Goal: Task Accomplishment & Management: Manage account settings

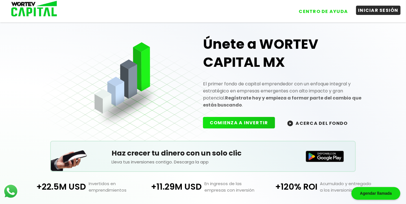
click at [372, 10] on button "INICIAR SESIÓN" at bounding box center [378, 10] width 45 height 9
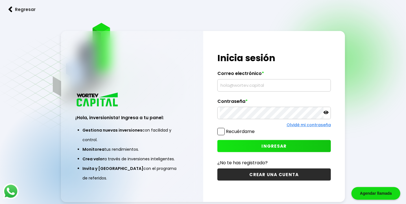
click at [252, 87] on input "text" at bounding box center [274, 86] width 108 height 12
type input "[EMAIL_ADDRESS][DOMAIN_NAME]"
click at [325, 114] on icon at bounding box center [326, 112] width 5 height 5
click at [326, 113] on icon at bounding box center [326, 113] width 5 height 4
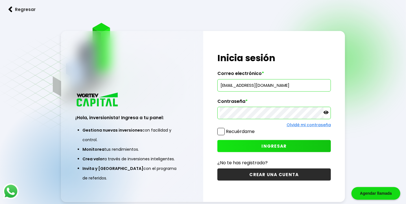
click at [271, 145] on span "INGRESAR" at bounding box center [274, 146] width 25 height 6
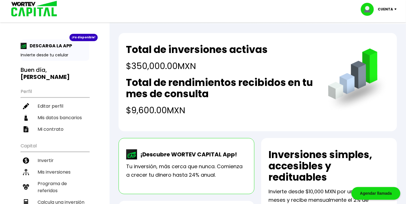
scroll to position [85, 0]
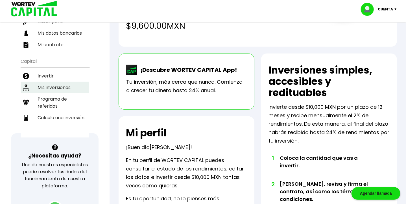
click at [57, 85] on li "Mis inversiones" at bounding box center [55, 88] width 69 height 12
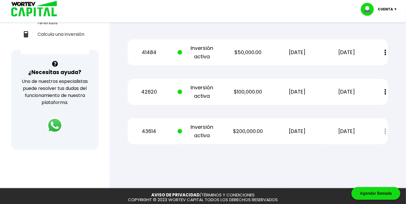
scroll to position [169, 0]
